Goal: Information Seeking & Learning: Find specific page/section

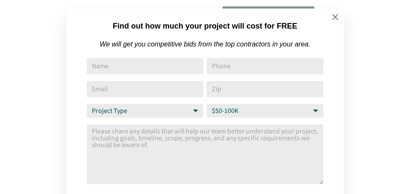
scroll to position [9, 0]
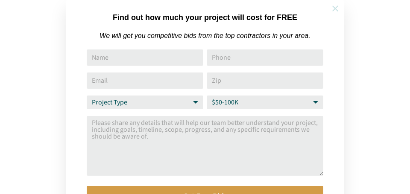
click at [335, 8] on icon at bounding box center [335, 9] width 6 height 6
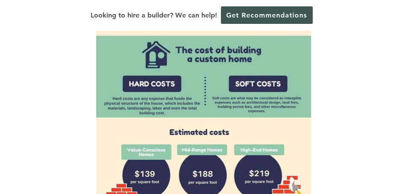
scroll to position [662, 0]
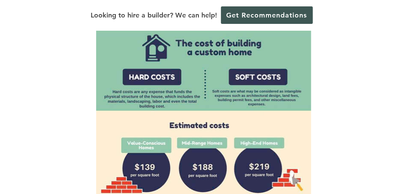
click at [336, 126] on div at bounding box center [203, 78] width 341 height 342
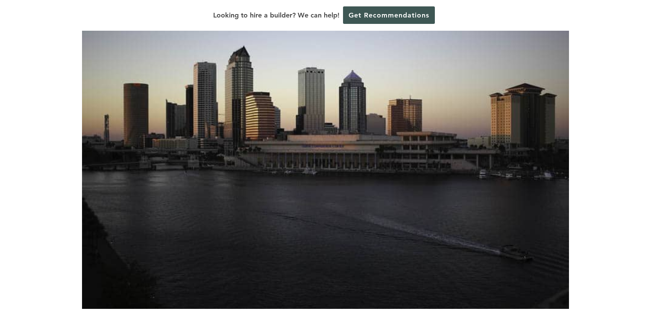
scroll to position [0, 0]
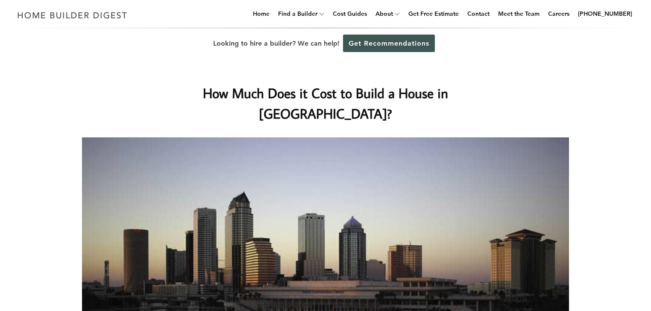
click at [556, 80] on div "How Much Does it Cost to Build a House in Tampa?" at bounding box center [325, 257] width 514 height 396
click at [364, 15] on link "Cost Guides" at bounding box center [349, 13] width 41 height 27
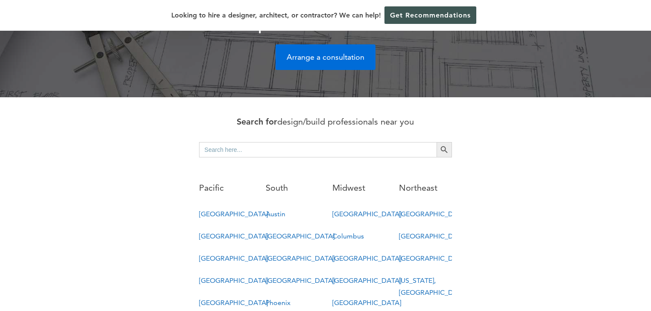
scroll to position [444, 0]
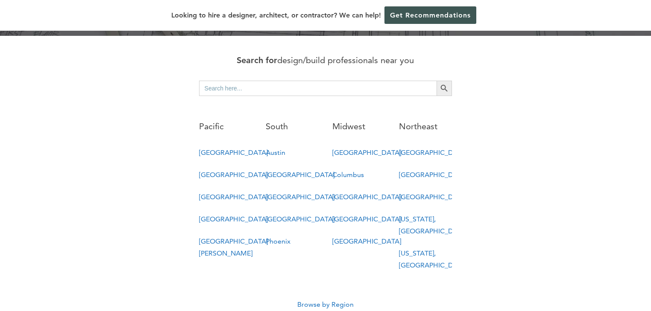
click at [142, 181] on div "Search for design/build professionals near you Search for: Search Button Pacifi…" at bounding box center [325, 167] width 487 height 229
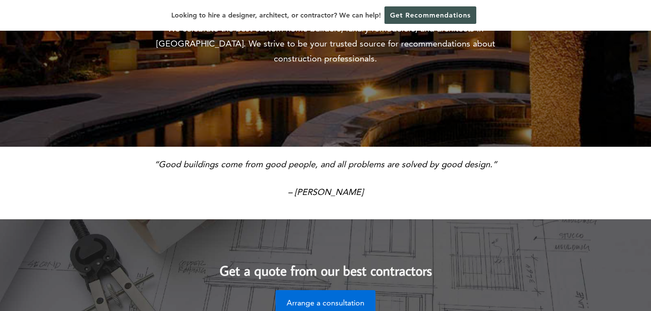
scroll to position [102, 0]
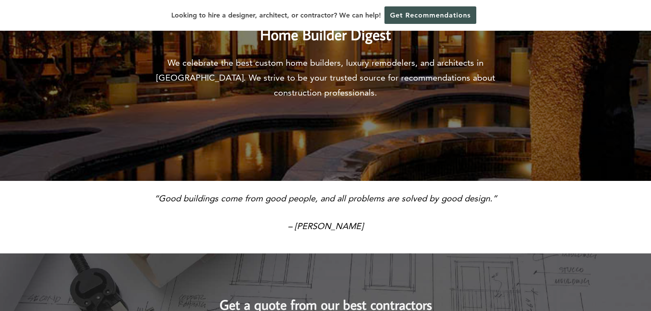
click at [553, 191] on div "“Good buildings come from good people, and all problems are solved by good desi…" at bounding box center [325, 212] width 617 height 43
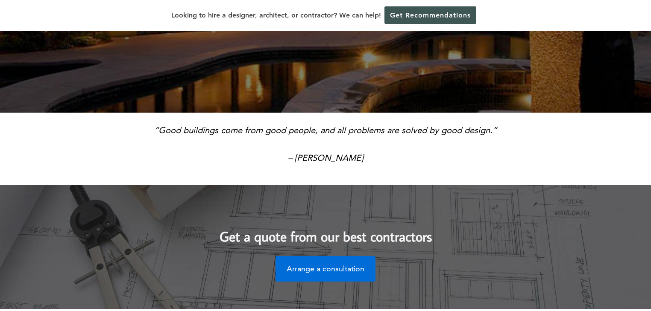
scroll to position [0, 0]
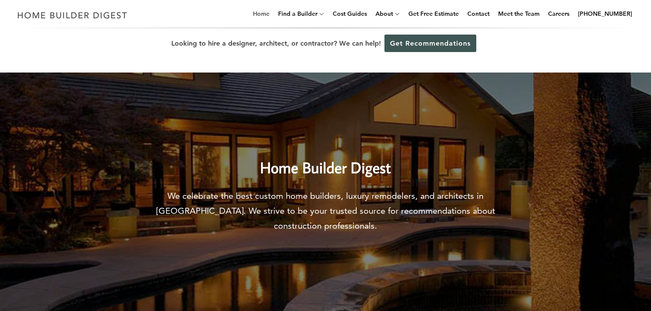
click at [268, 15] on link "Home" at bounding box center [260, 13] width 23 height 27
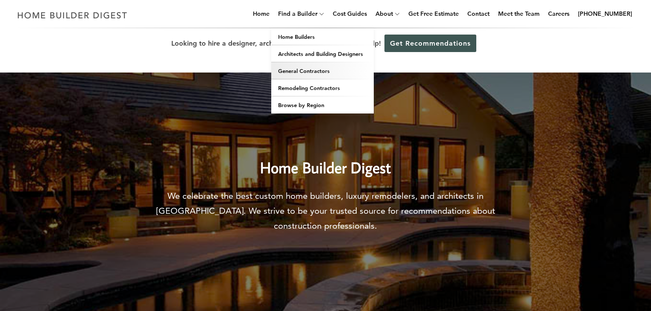
click at [329, 72] on link "General Contractors" at bounding box center [322, 70] width 102 height 17
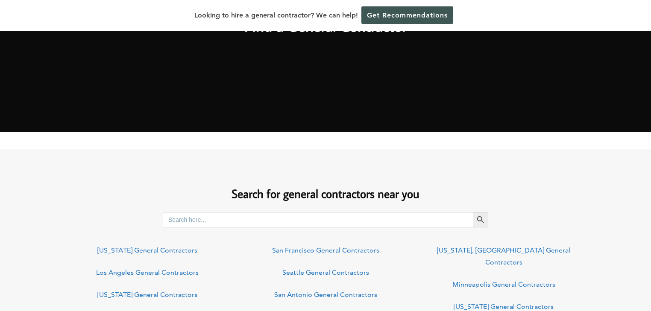
scroll to position [512, 0]
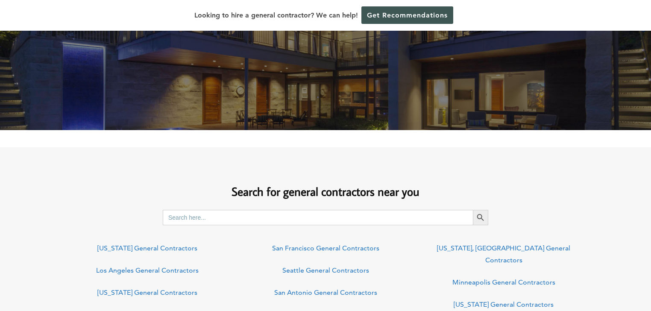
click at [251, 217] on input "Search for:" at bounding box center [318, 217] width 310 height 15
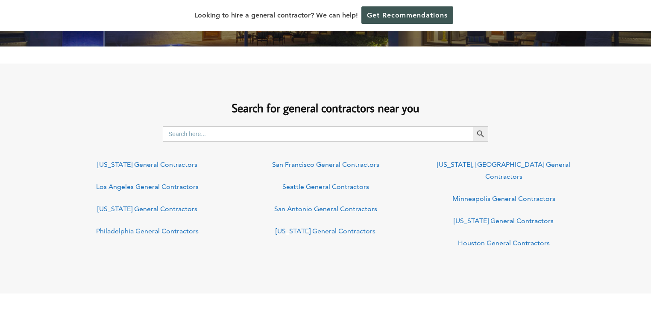
scroll to position [581, 0]
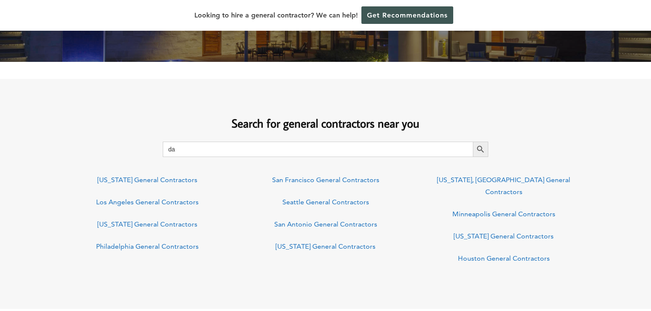
type input "d"
type input "t"
type input "clearwater florida"
click at [473, 142] on button "Search Button" at bounding box center [480, 149] width 15 height 15
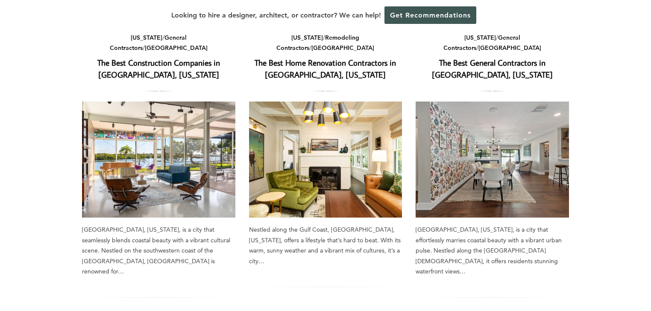
scroll to position [102, 0]
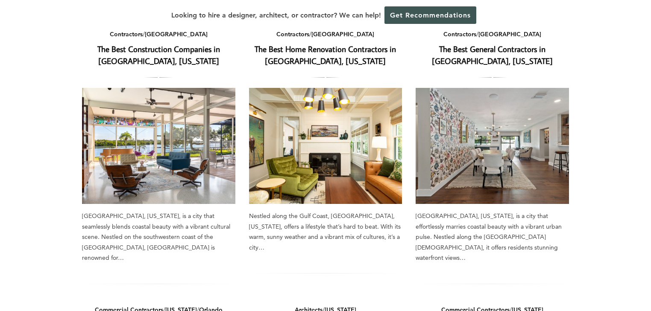
click at [316, 145] on img at bounding box center [325, 146] width 153 height 116
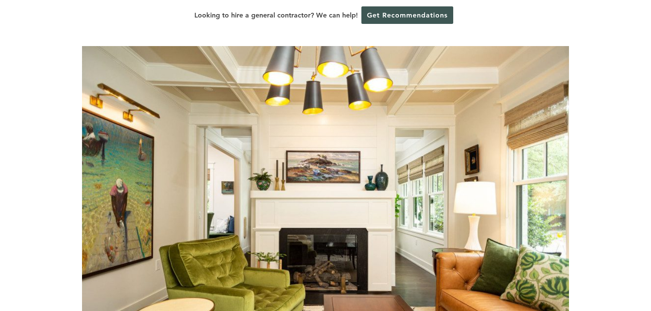
scroll to position [137, 0]
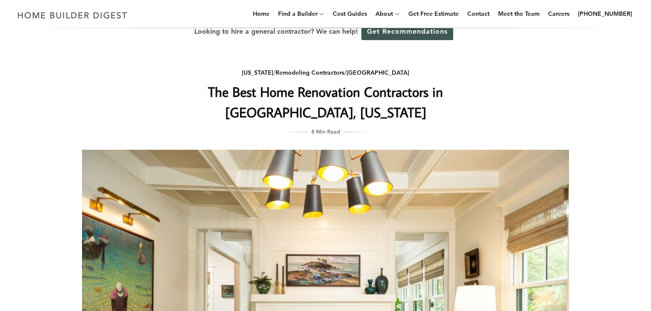
scroll to position [0, 0]
